Goal: Browse casually

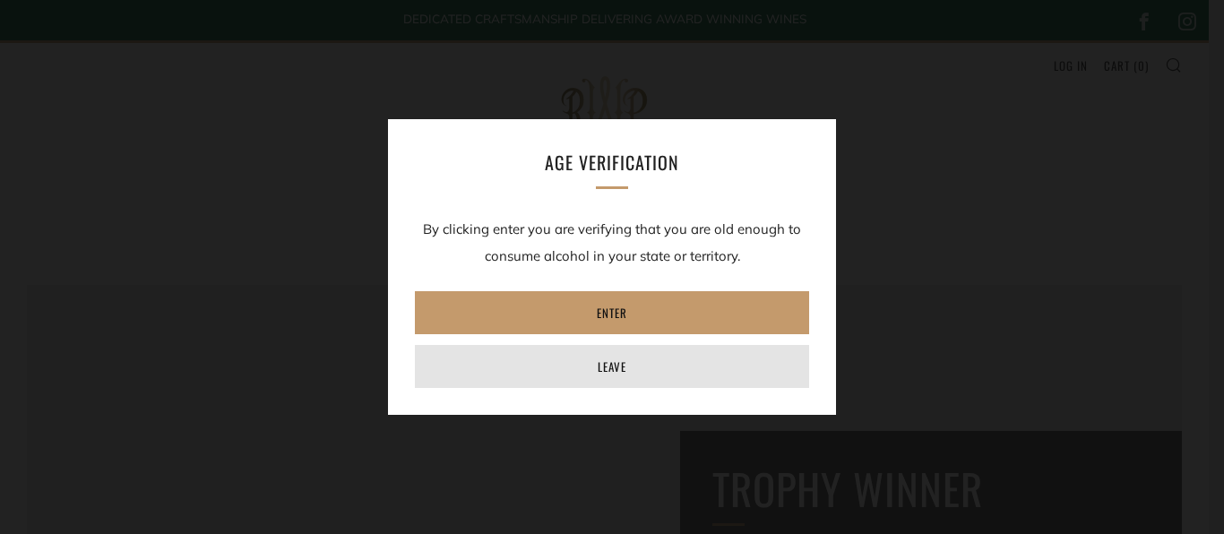
click at [609, 364] on link "Leave" at bounding box center [612, 366] width 394 height 43
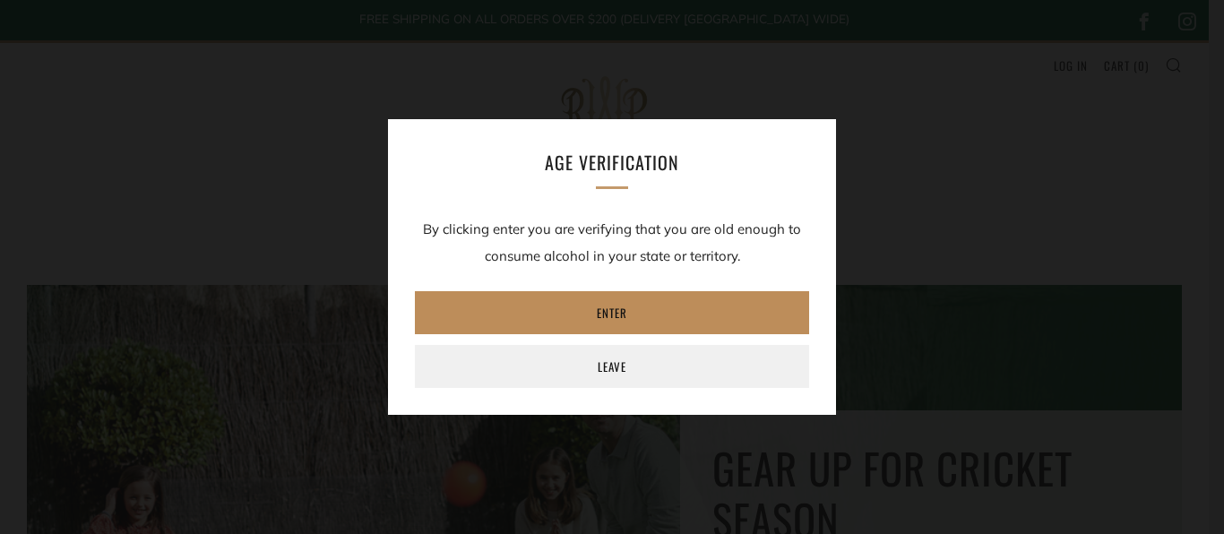
click at [604, 317] on link "Enter" at bounding box center [612, 312] width 394 height 43
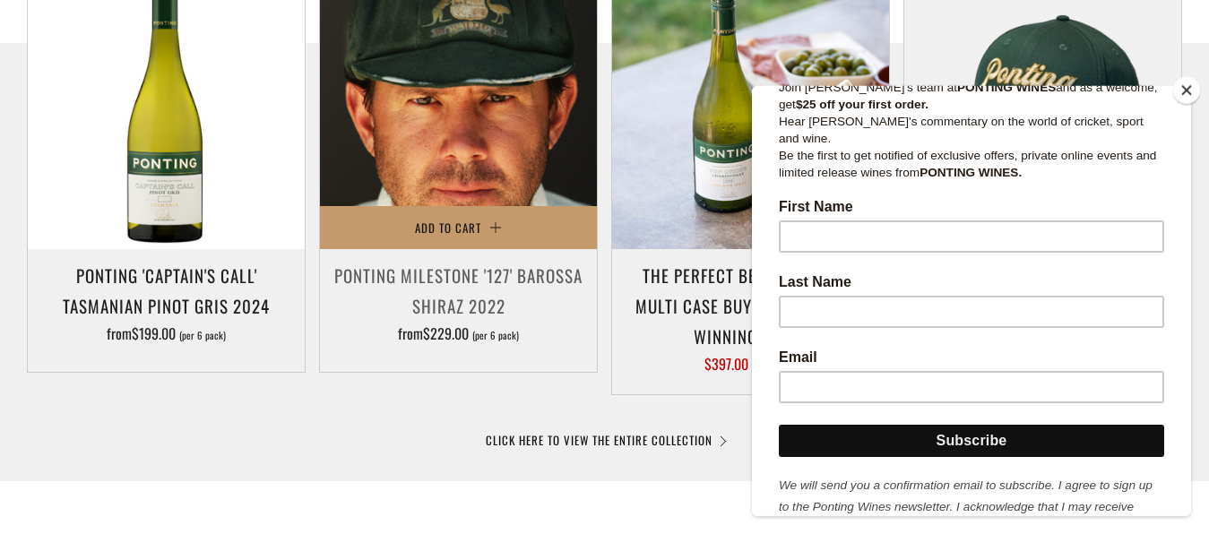
scroll to position [1006, 0]
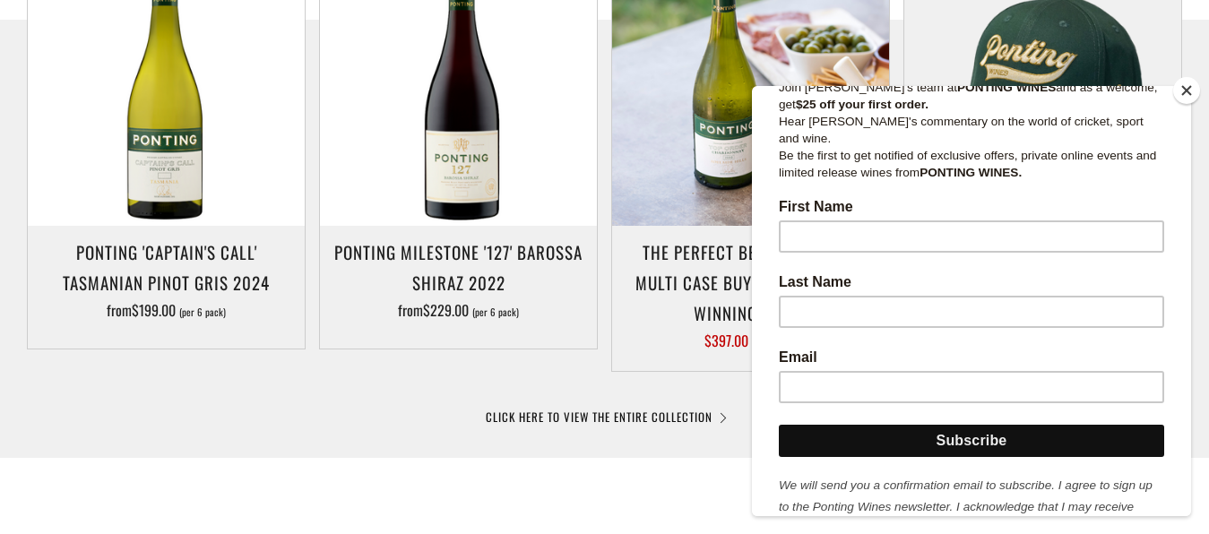
click at [1185, 92] on button "Close" at bounding box center [1186, 90] width 27 height 27
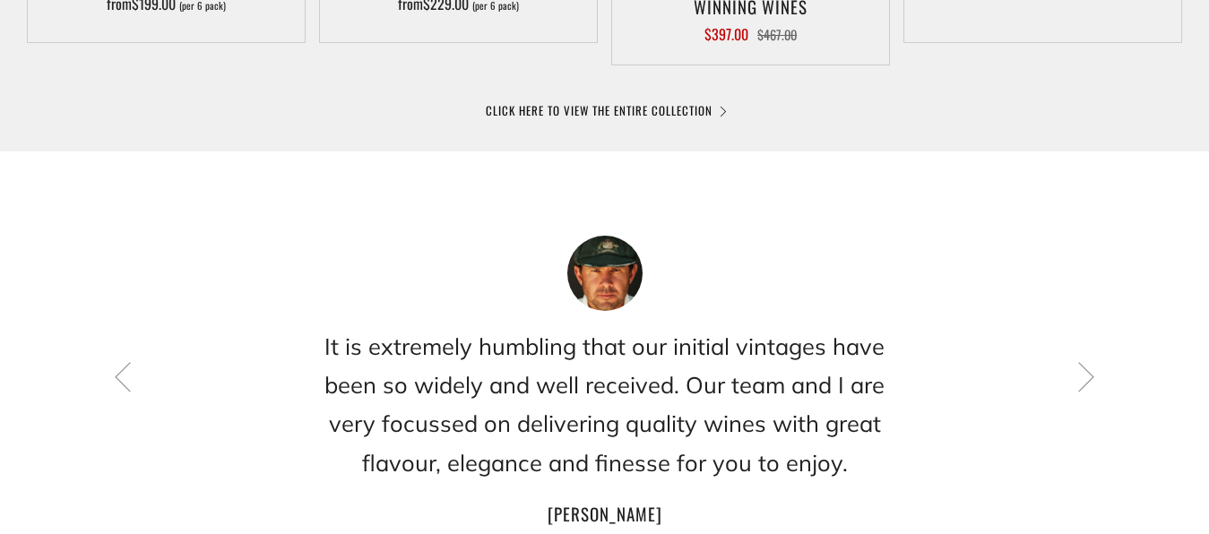
scroll to position [1371, 0]
